Goal: Obtain resource: Obtain resource

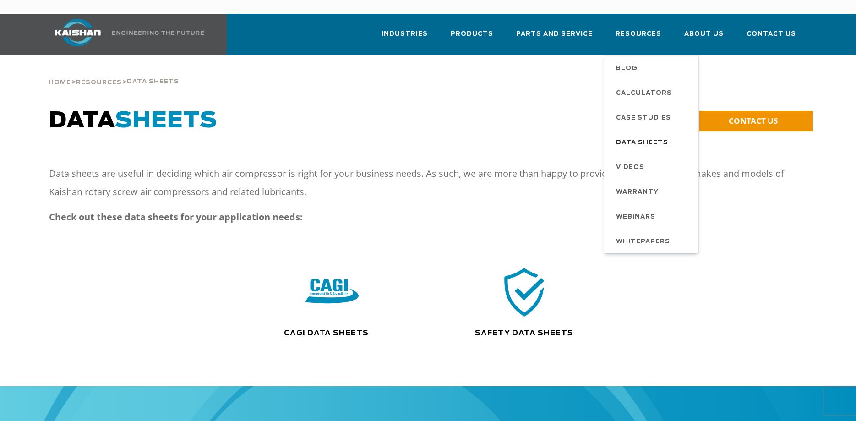
click at [640, 135] on span "Data Sheets" at bounding box center [642, 143] width 52 height 16
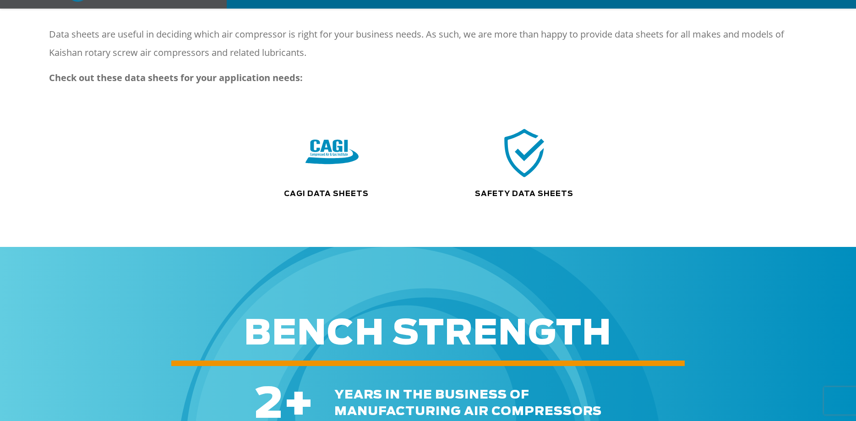
scroll to position [140, 0]
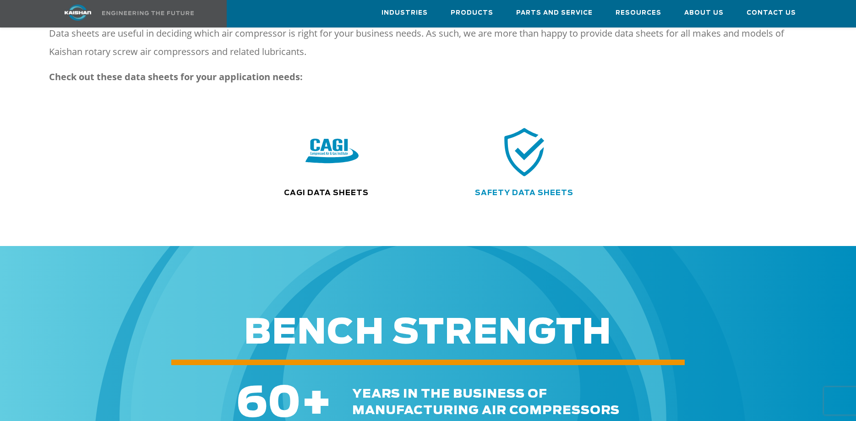
click at [522, 189] on link "Safety Data Sheets" at bounding box center [524, 192] width 98 height 7
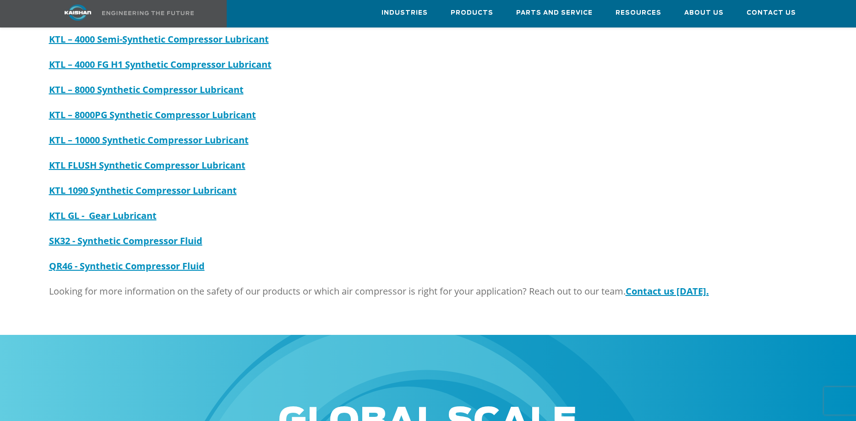
scroll to position [93, 0]
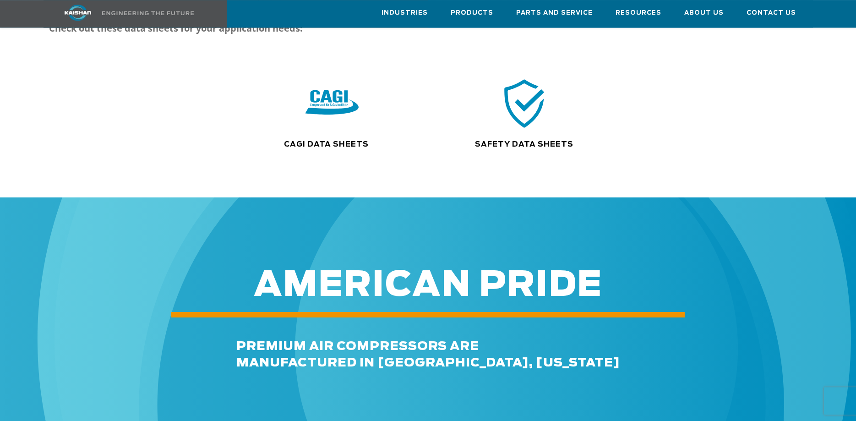
scroll to position [187, 0]
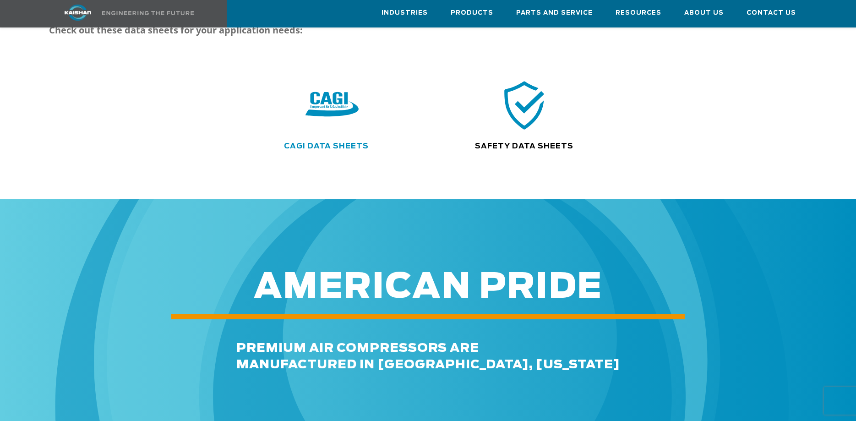
click at [326, 142] on link "CAGI Data Sheets" at bounding box center [326, 145] width 85 height 7
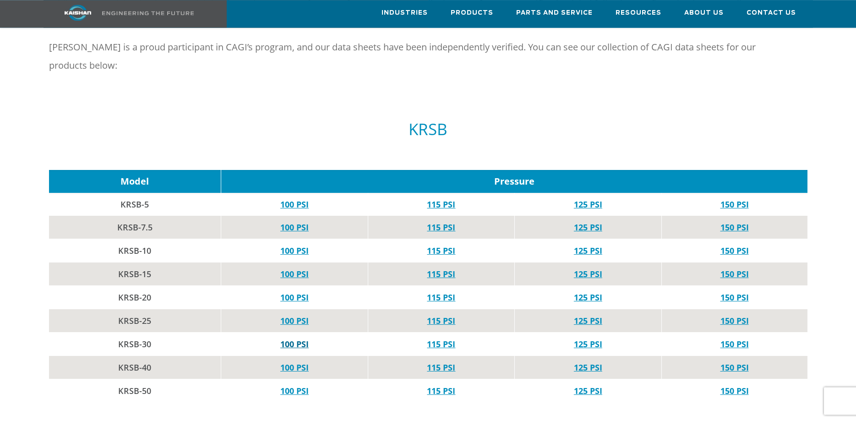
scroll to position [467, 0]
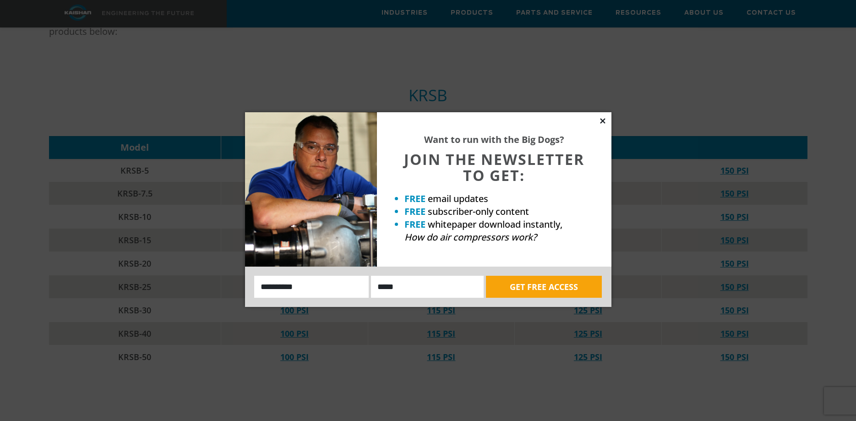
click at [602, 119] on icon at bounding box center [602, 121] width 8 height 8
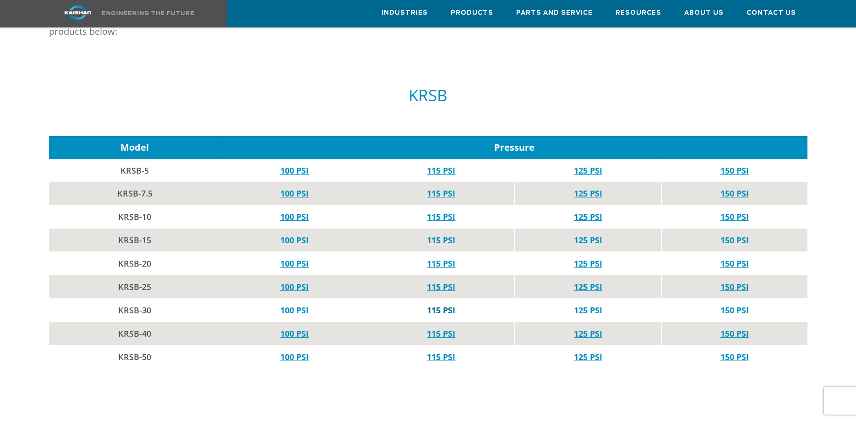
click at [439, 304] on link "115 PSI" at bounding box center [441, 309] width 28 height 11
click at [589, 304] on link "125 PSI" at bounding box center [588, 309] width 28 height 11
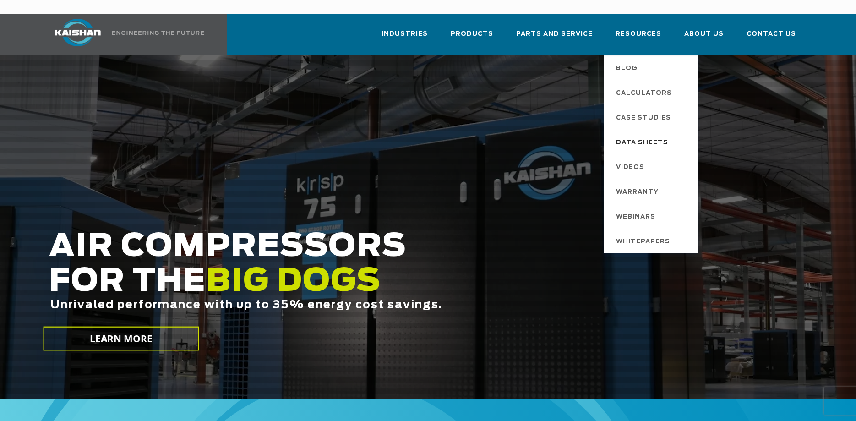
click at [640, 135] on span "Data Sheets" at bounding box center [642, 143] width 52 height 16
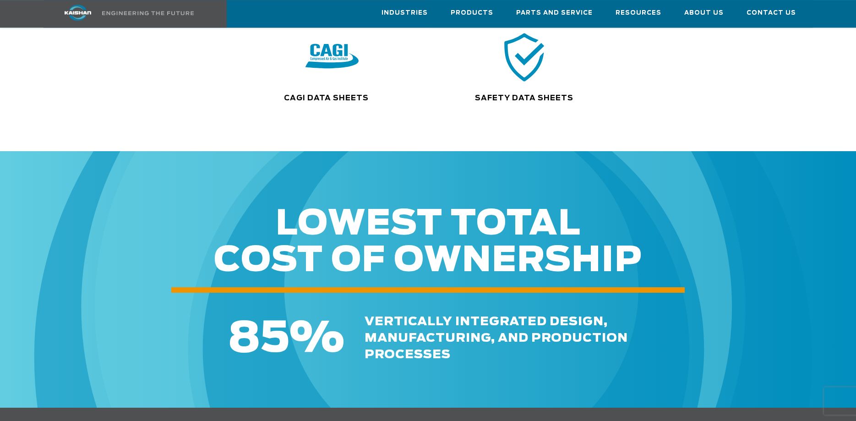
scroll to position [514, 0]
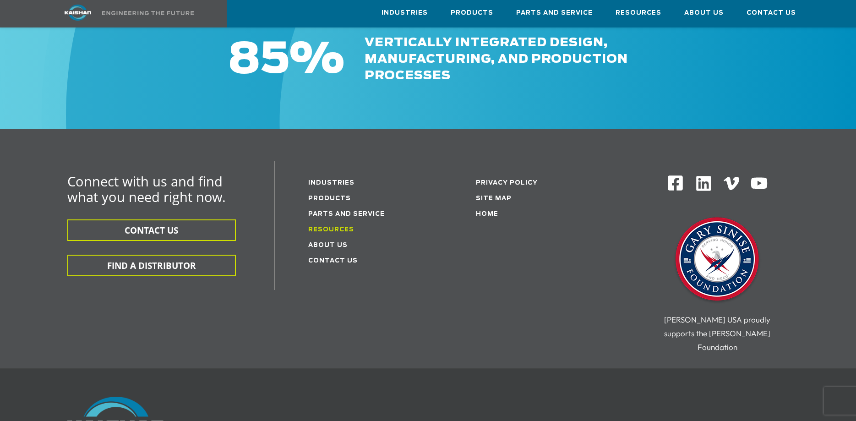
click at [322, 227] on link "Resources" at bounding box center [331, 230] width 46 height 6
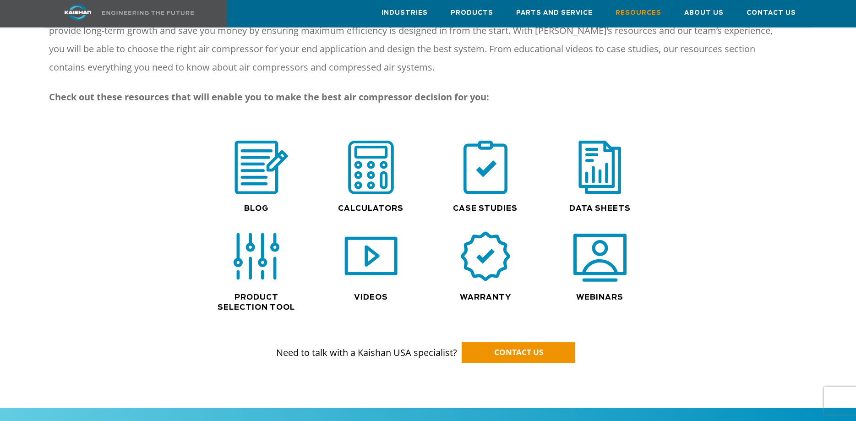
scroll to position [560, 0]
click at [595, 188] on div ".path{fill:none;stroke:#333;stroke-miterlimit:10;stroke-width:1.5px;}" at bounding box center [599, 171] width 105 height 63
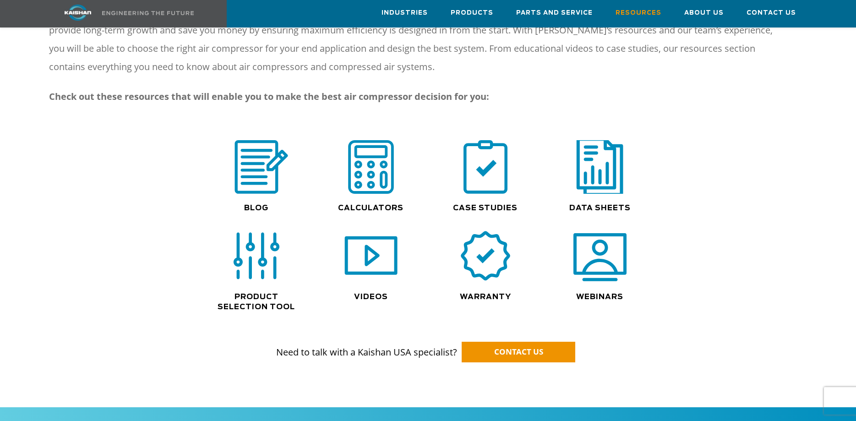
click at [596, 163] on img at bounding box center [599, 166] width 59 height 59
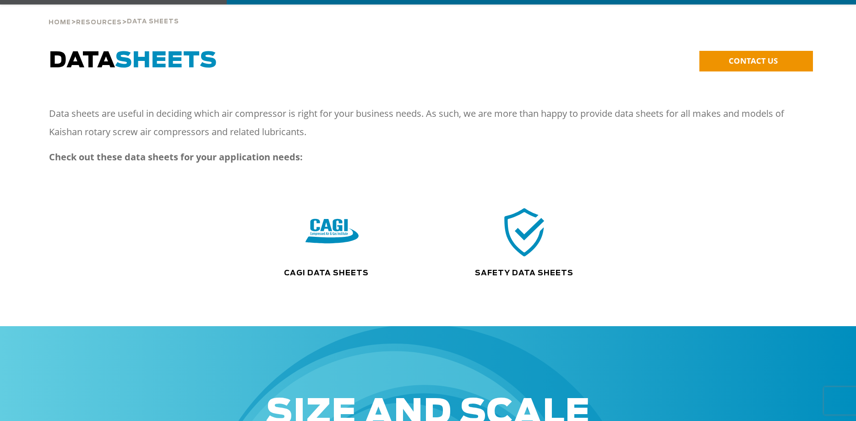
scroll to position [93, 0]
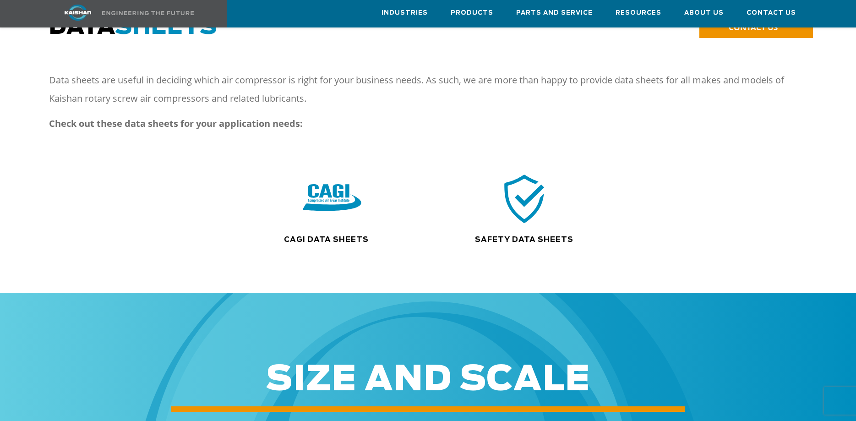
click at [340, 177] on img at bounding box center [332, 198] width 59 height 59
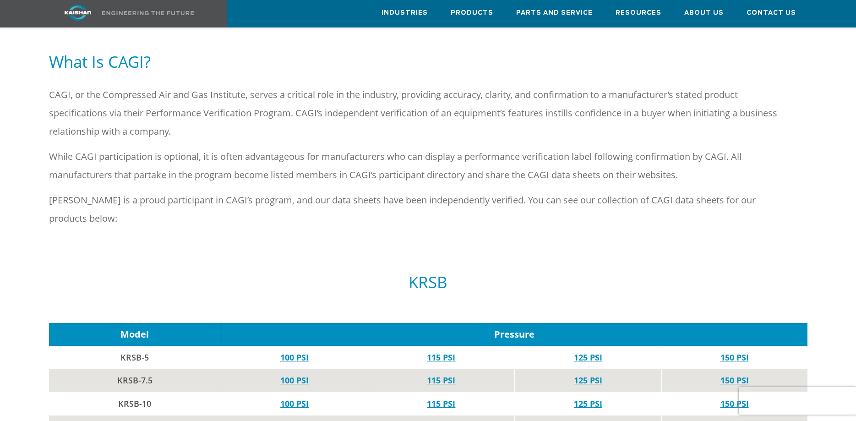
scroll to position [514, 0]
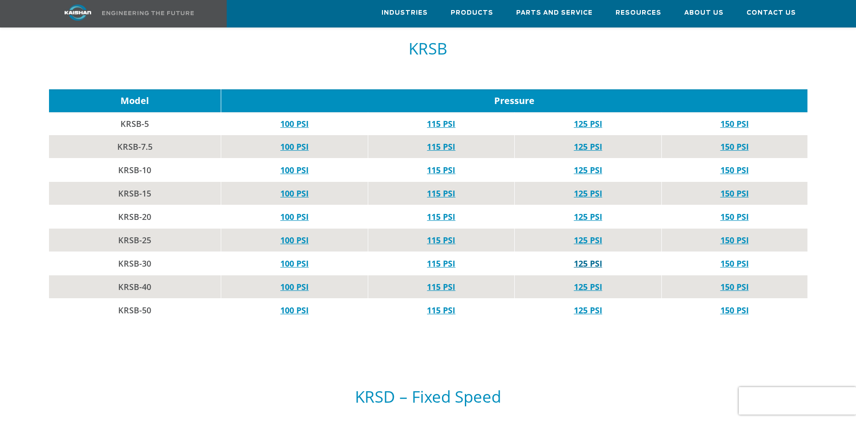
click at [587, 258] on link "125 PSI" at bounding box center [588, 263] width 28 height 11
